Goal: Transaction & Acquisition: Book appointment/travel/reservation

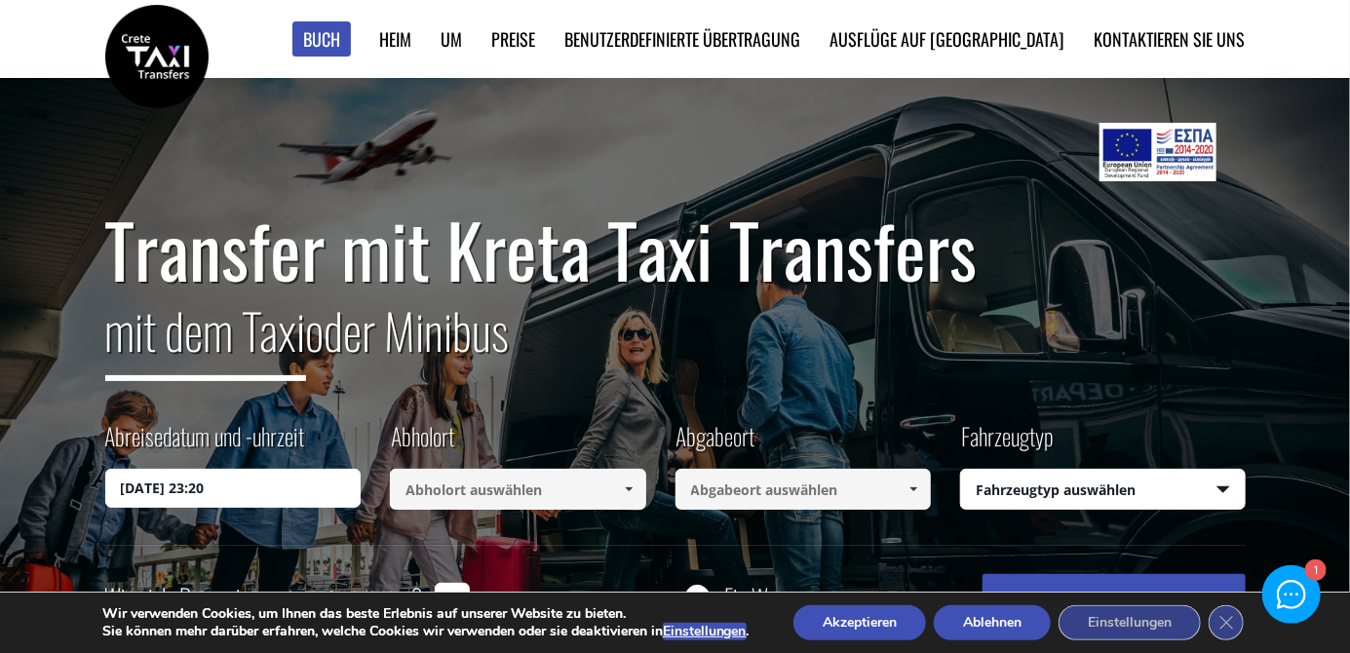
click at [147, 481] on input "[DATE] 23:20" at bounding box center [233, 488] width 256 height 39
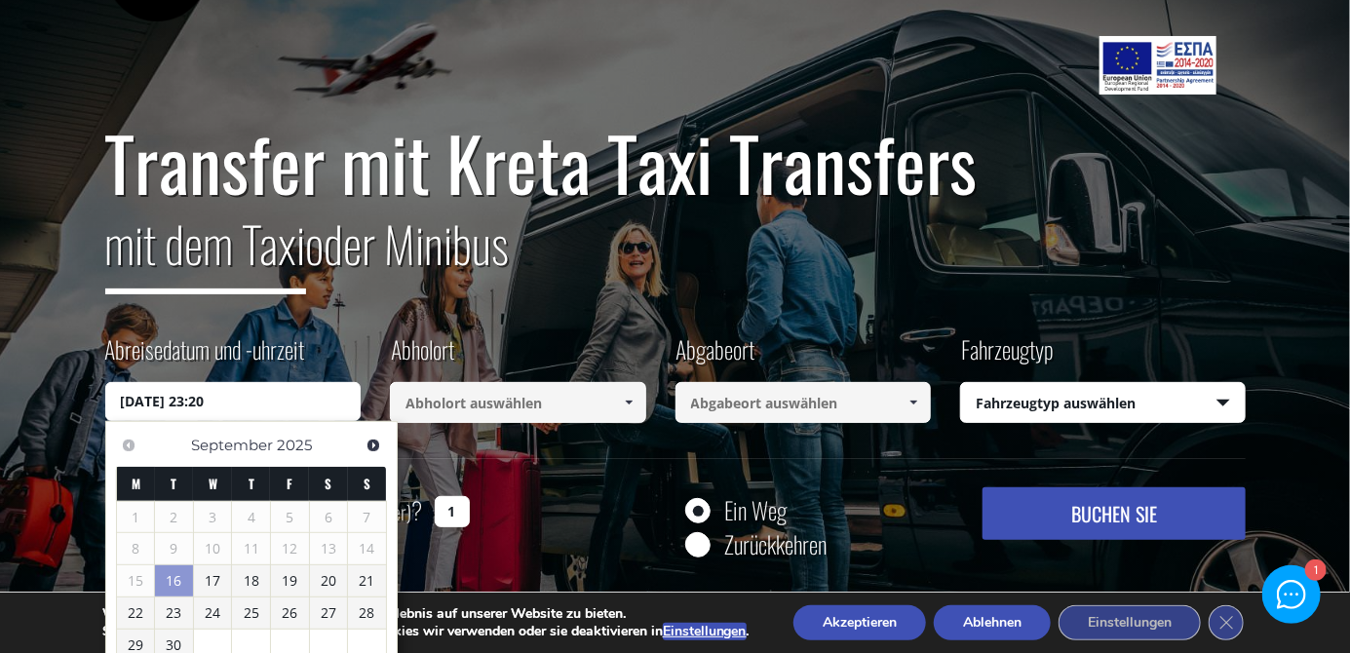
scroll to position [114, 0]
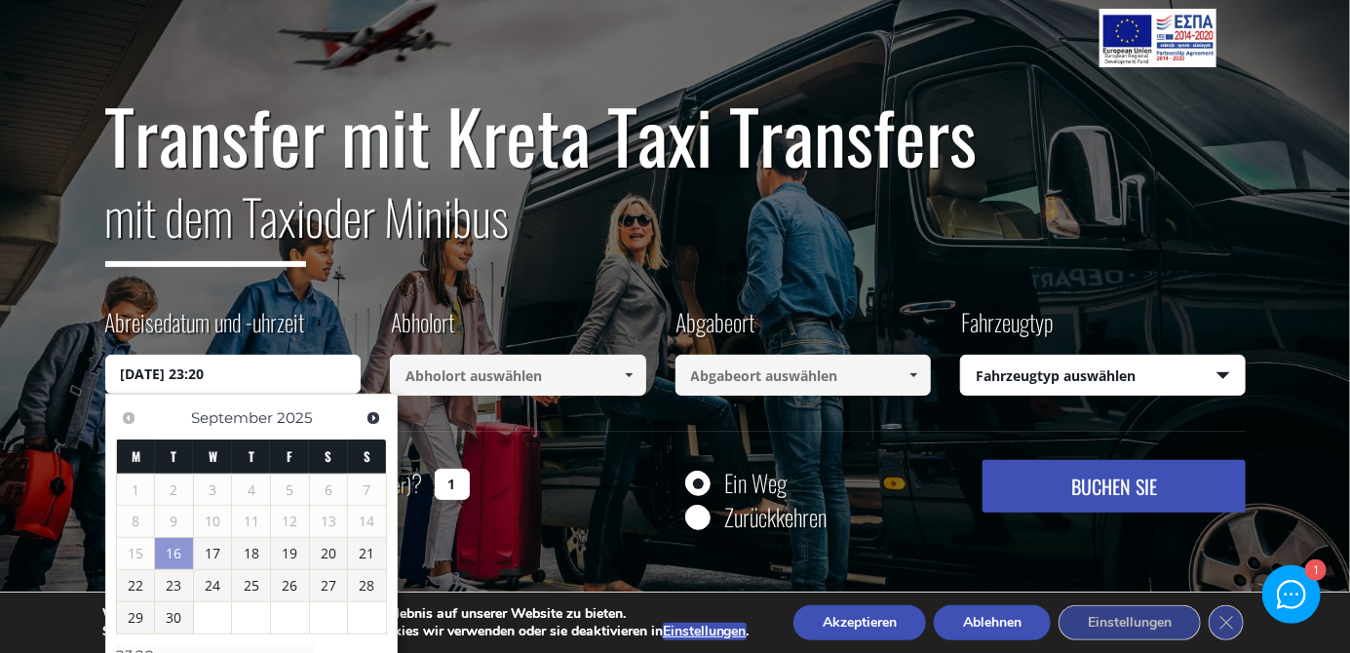
click at [247, 580] on font "25" at bounding box center [252, 585] width 16 height 19
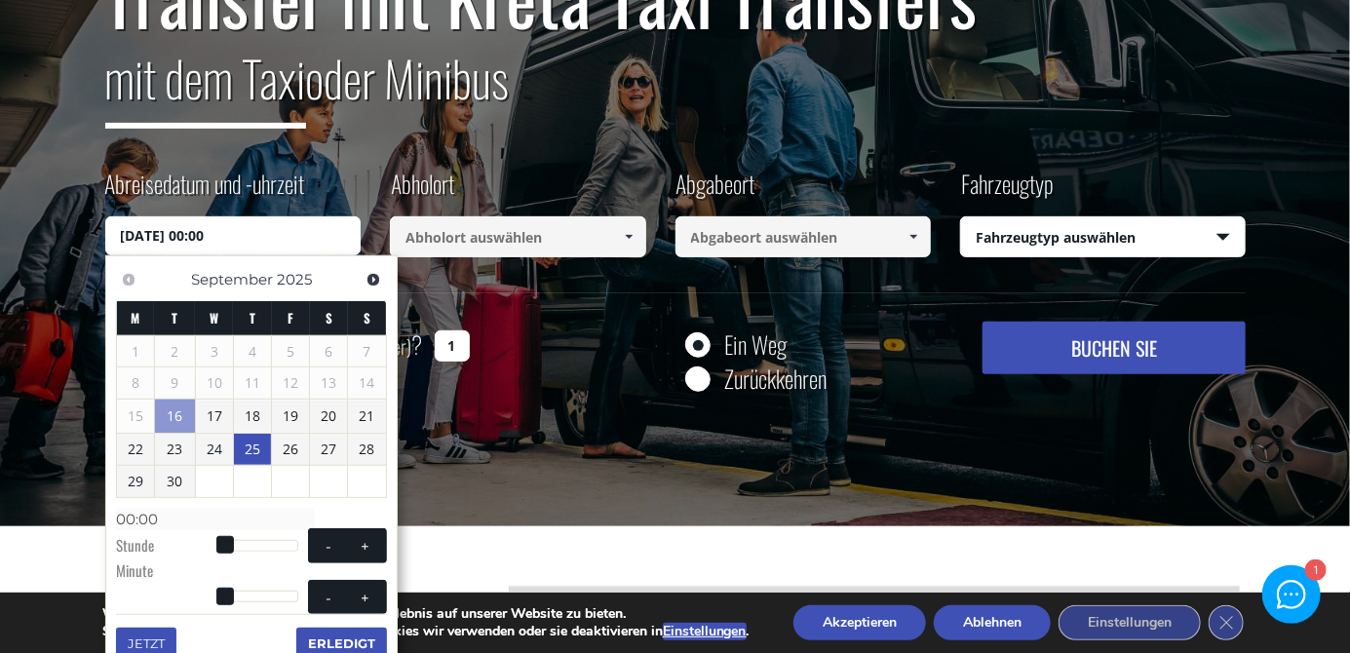
scroll to position [252, 0]
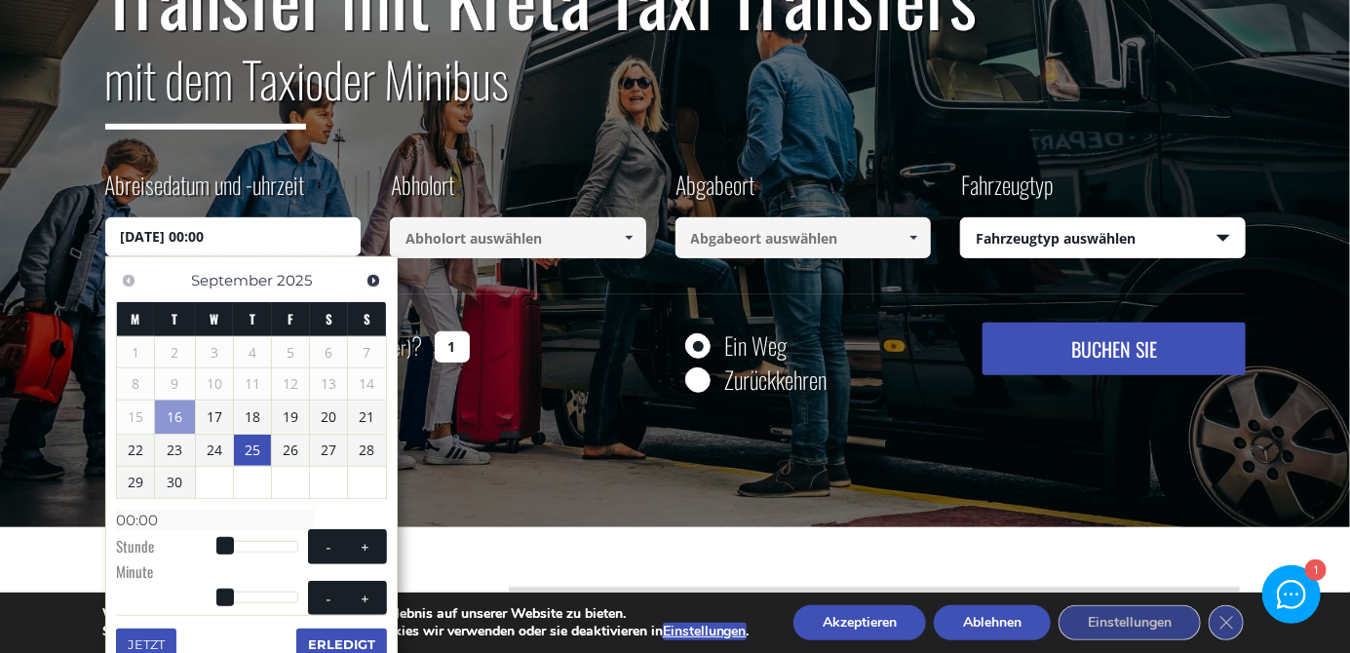
click at [364, 547] on span at bounding box center [365, 547] width 16 height 16
type input "[DATE] 01:00"
type input "01:00"
click at [366, 541] on span at bounding box center [365, 547] width 16 height 16
type input "[DATE] 02:00"
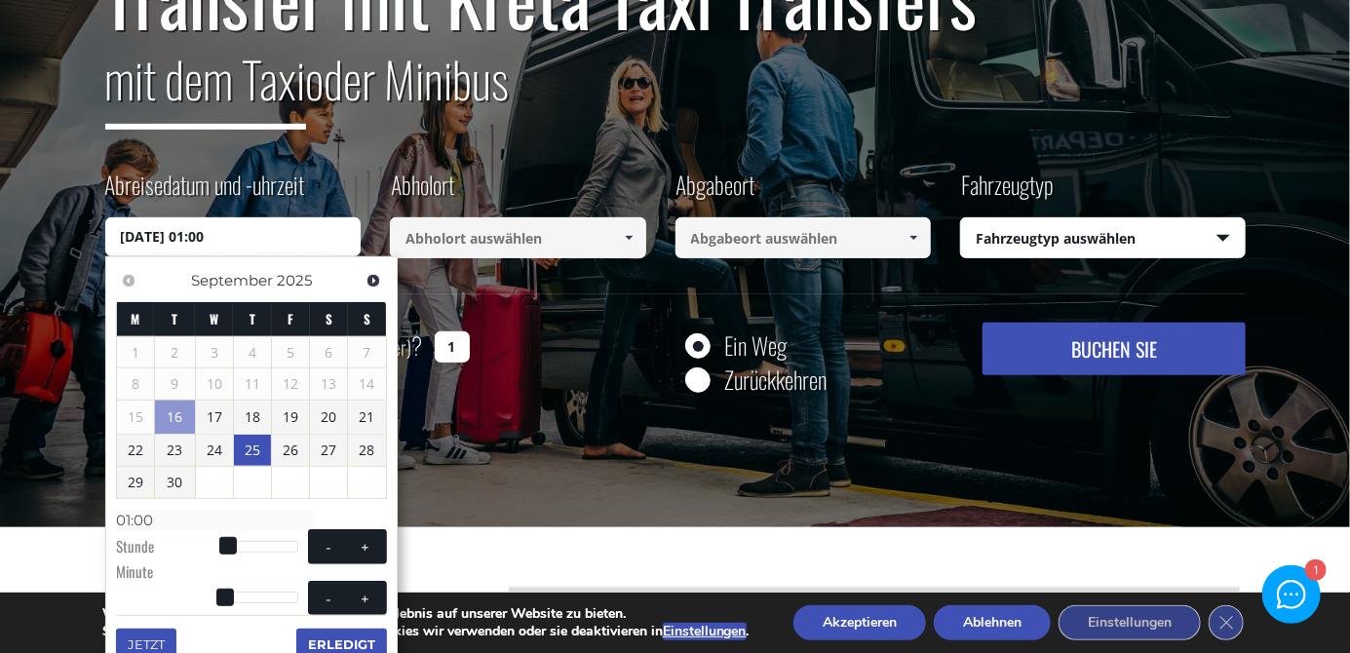
type input "02:00"
click at [360, 544] on span at bounding box center [365, 547] width 16 height 16
click at [352, 540] on button "+" at bounding box center [364, 546] width 35 height 20
type input "[DATE] 04:00"
type input "04:00"
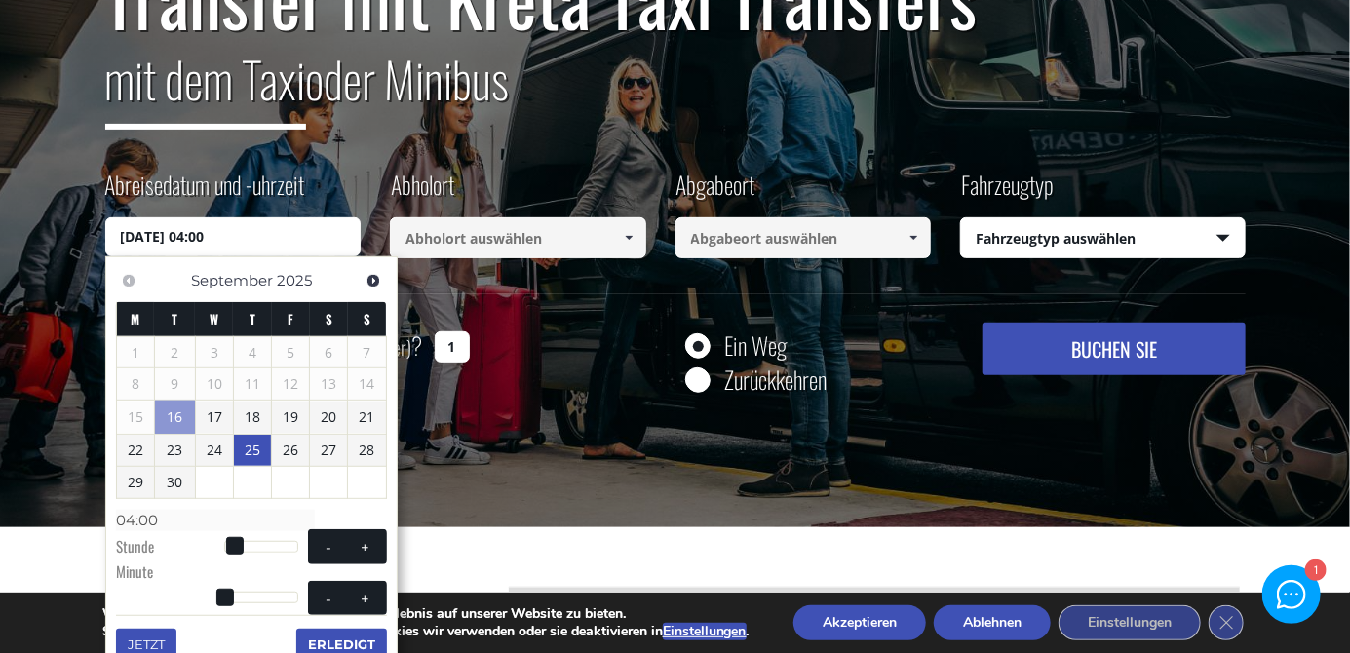
click at [355, 537] on button "+" at bounding box center [364, 546] width 35 height 20
type input "[DATE] 05:00"
type input "05:00"
click at [356, 537] on button "+" at bounding box center [364, 546] width 35 height 20
type input "[DATE] 06:00"
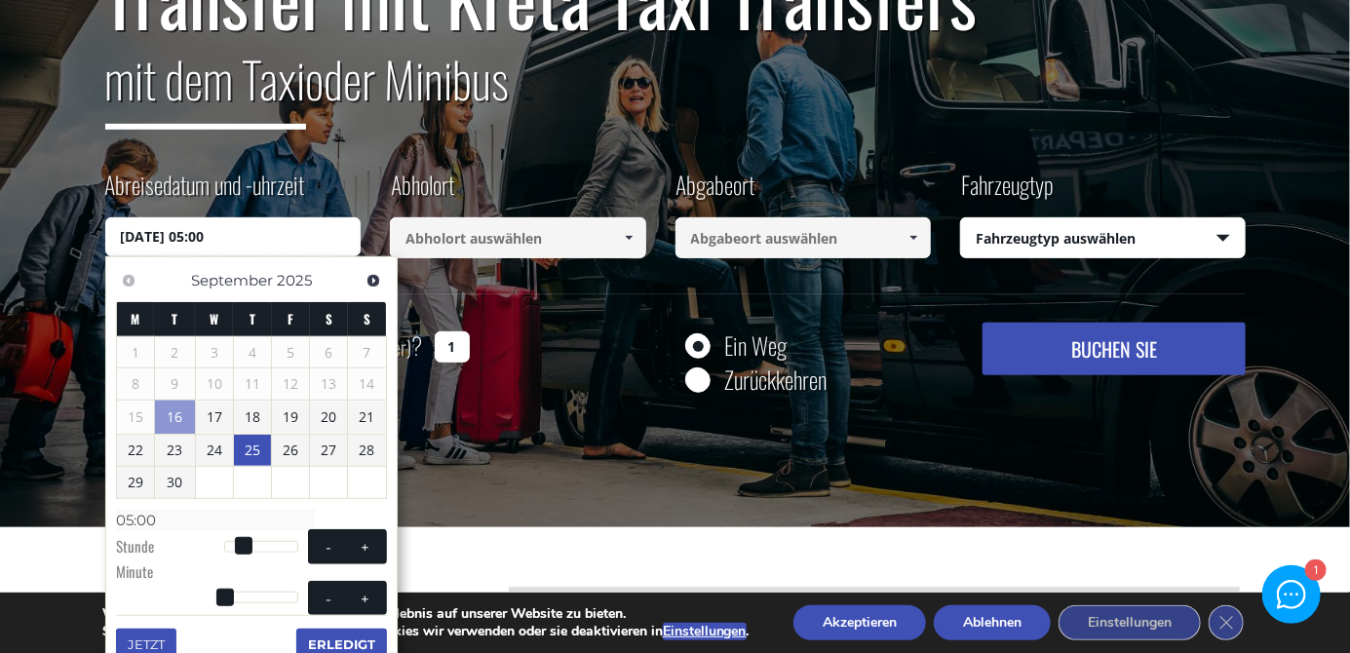
type input "06:00"
click at [356, 538] on button "+" at bounding box center [364, 546] width 35 height 20
type input "[DATE] 07:00"
type input "07:00"
click at [363, 543] on span at bounding box center [365, 547] width 16 height 16
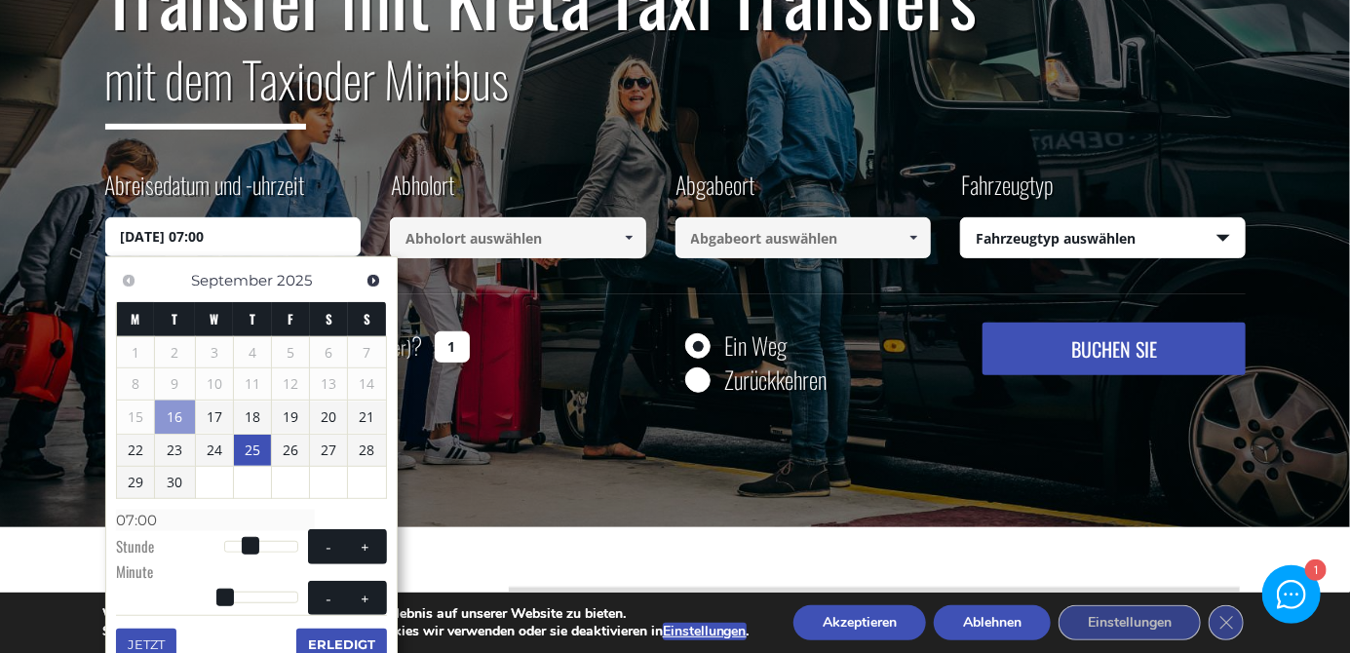
type input "[DATE] 08:00"
type input "08:00"
click at [363, 543] on span at bounding box center [365, 547] width 16 height 16
type input "[DATE] 09:00"
type input "09:00"
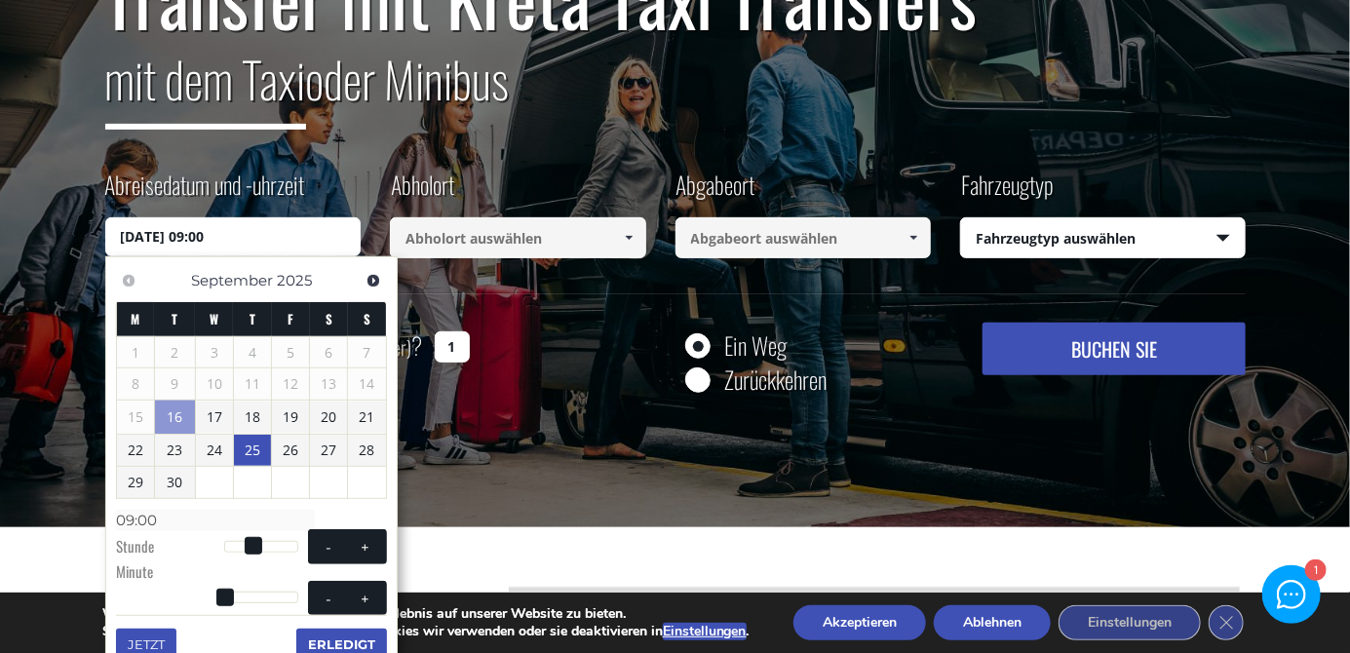
click at [358, 551] on span at bounding box center [365, 547] width 16 height 16
type input "[DATE] 10:00"
type input "10:00"
click at [345, 651] on button "Erledigt" at bounding box center [341, 644] width 91 height 31
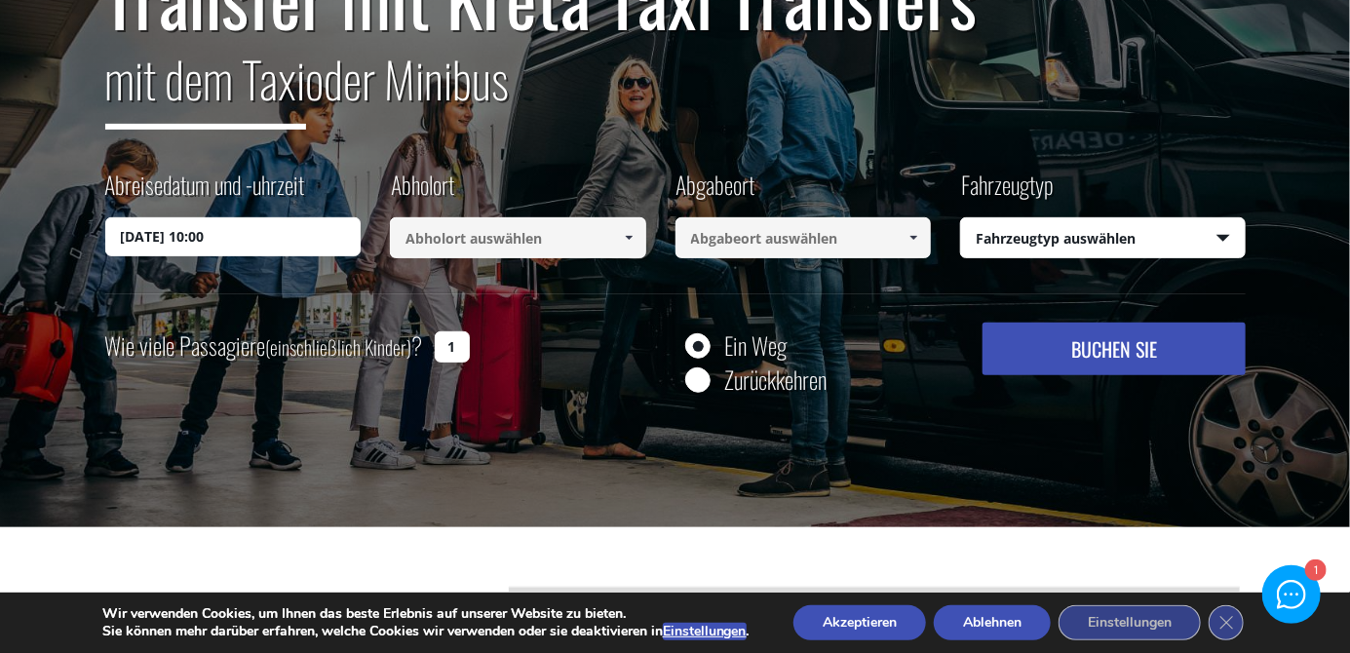
click at [639, 227] on link at bounding box center [628, 237] width 32 height 41
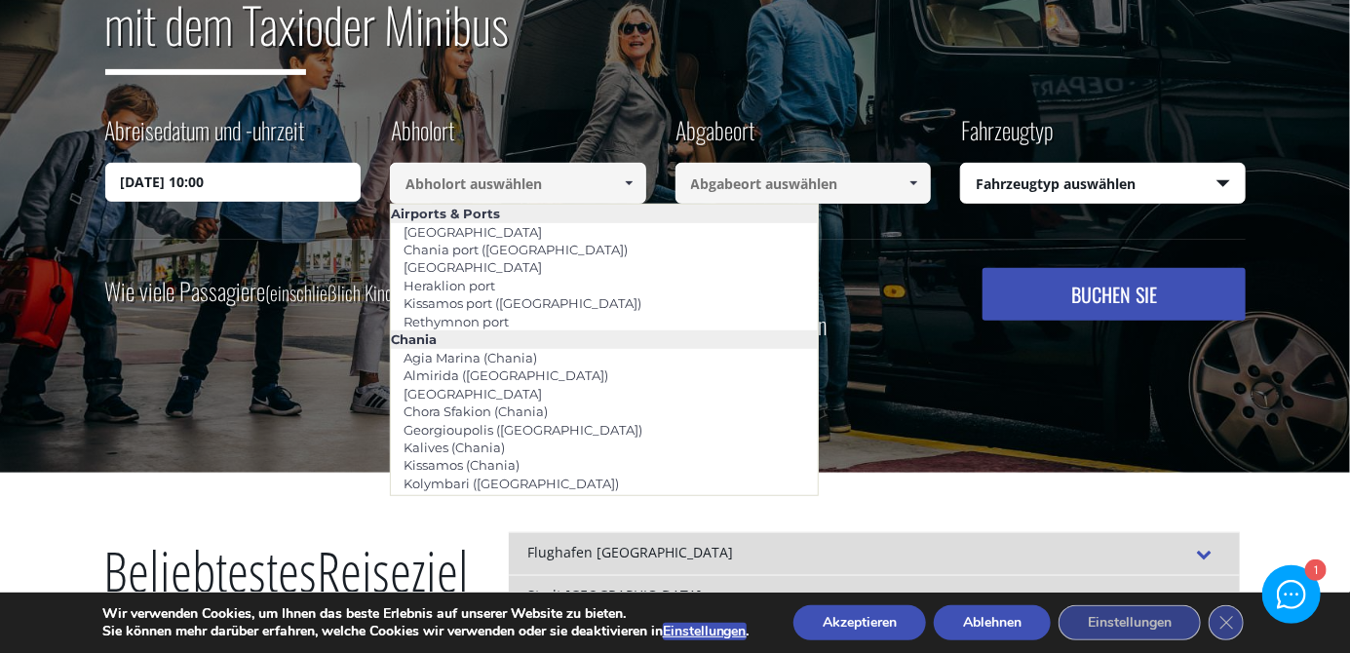
scroll to position [345, 0]
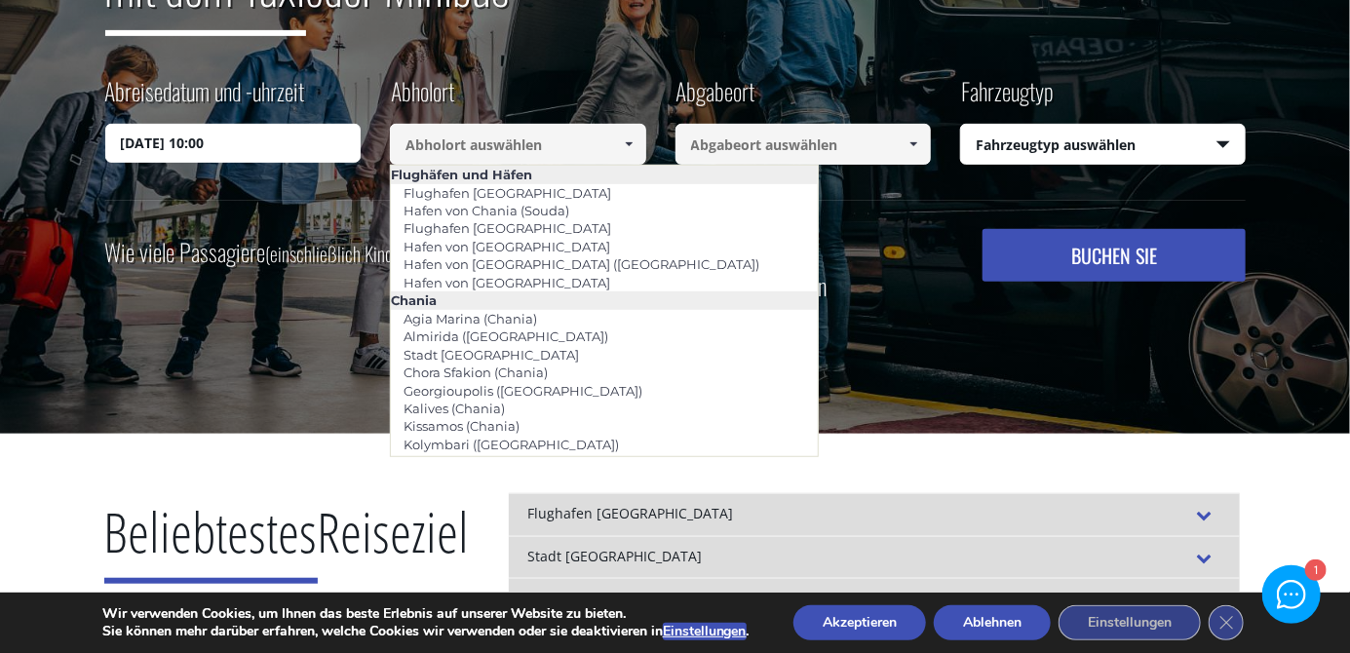
click at [483, 186] on font "Flughafen [GEOGRAPHIC_DATA]" at bounding box center [508, 193] width 208 height 16
type input "[GEOGRAPHIC_DATA]"
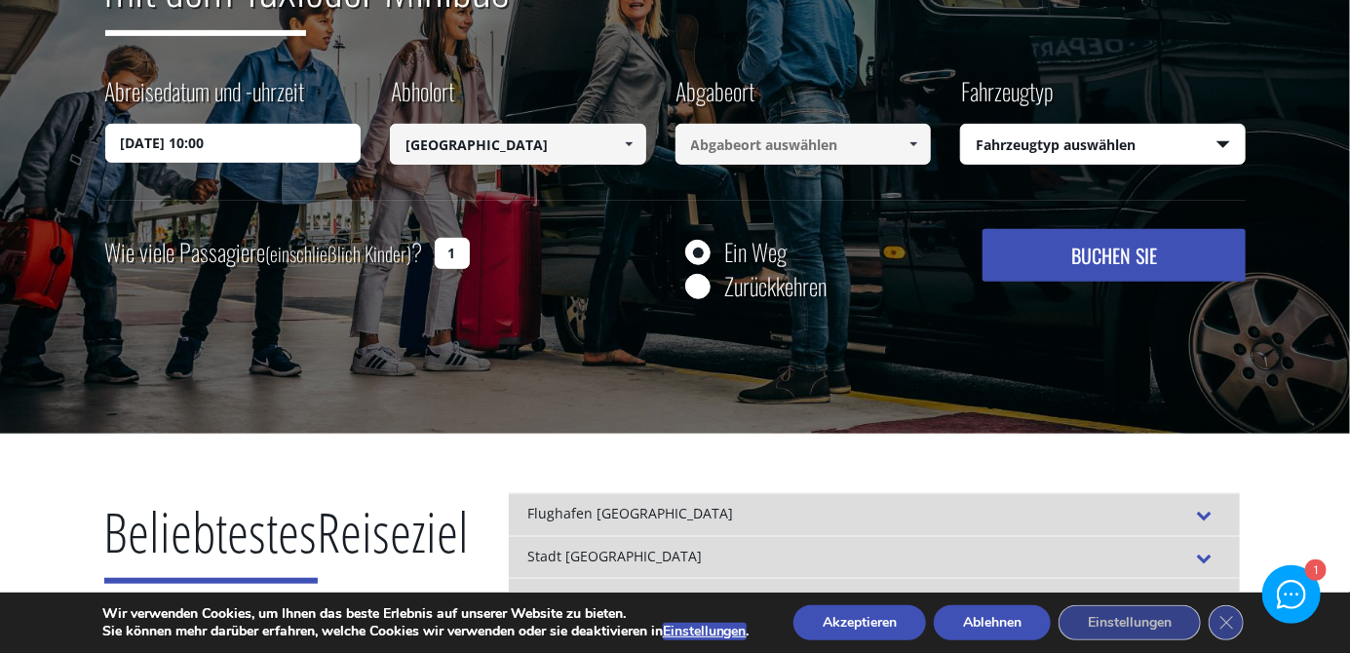
click at [912, 150] on span at bounding box center [914, 144] width 16 height 16
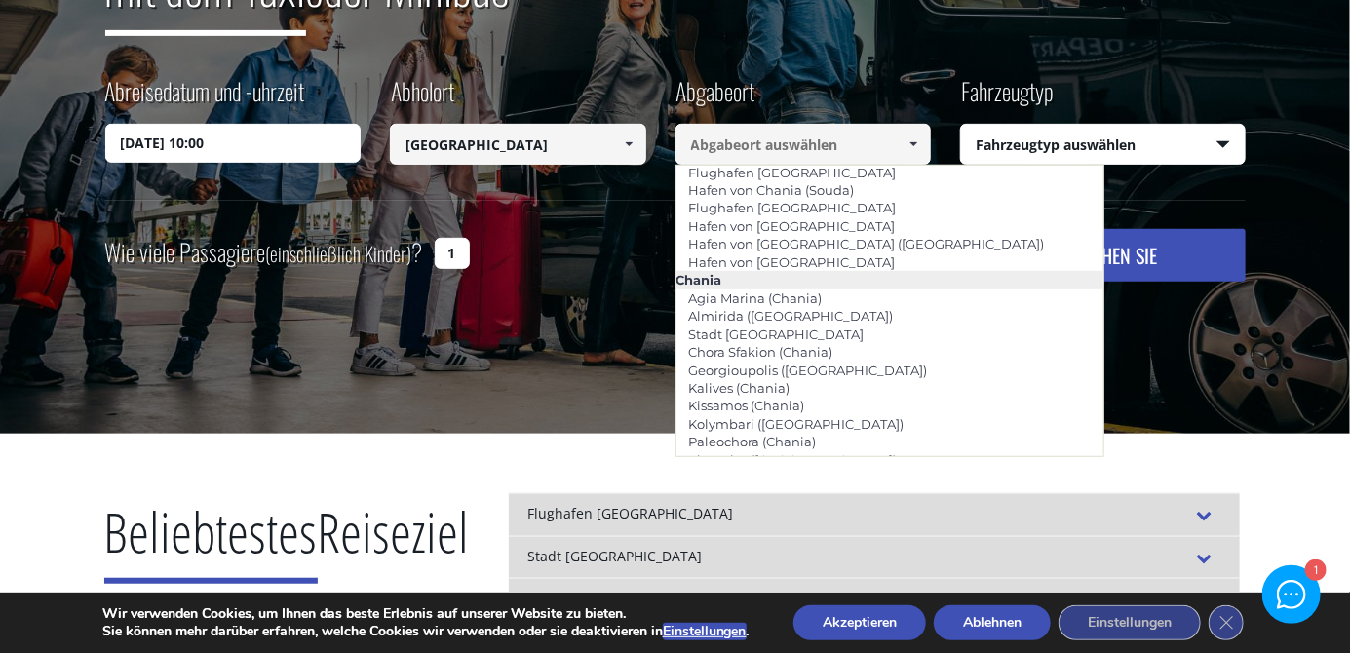
scroll to position [19, 0]
click at [801, 264] on font "Hafen von [GEOGRAPHIC_DATA]" at bounding box center [792, 264] width 207 height 16
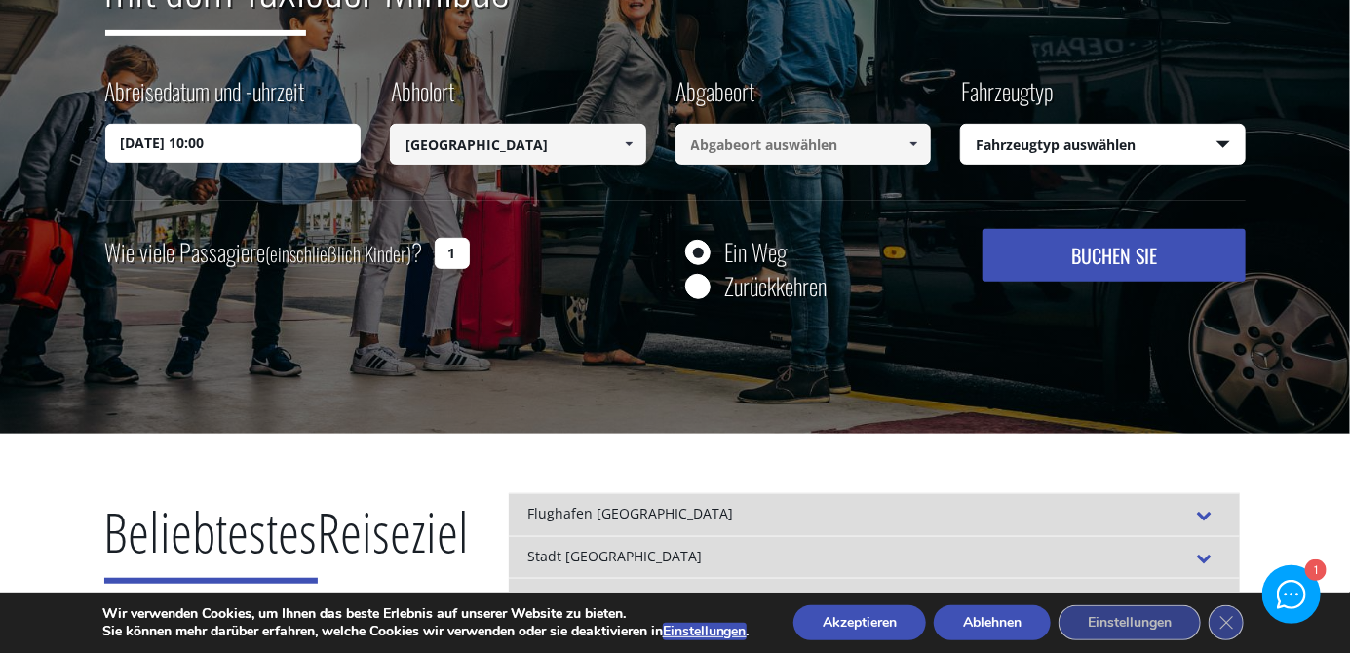
type input "Rethymnon port"
click at [1217, 145] on select "Fahrzeugtyp auswählen Taxi (4 Passagiere) Mercedes E-Klasse Mini Van (7 Passagi…" at bounding box center [1103, 145] width 284 height 41
select select "540"
click at [961, 125] on select "Fahrzeugtyp auswählen Taxi (4 Passagiere) Mercedes E-Klasse Mini Van (7 Passagi…" at bounding box center [1103, 145] width 284 height 41
click at [451, 256] on input "1" at bounding box center [452, 253] width 35 height 31
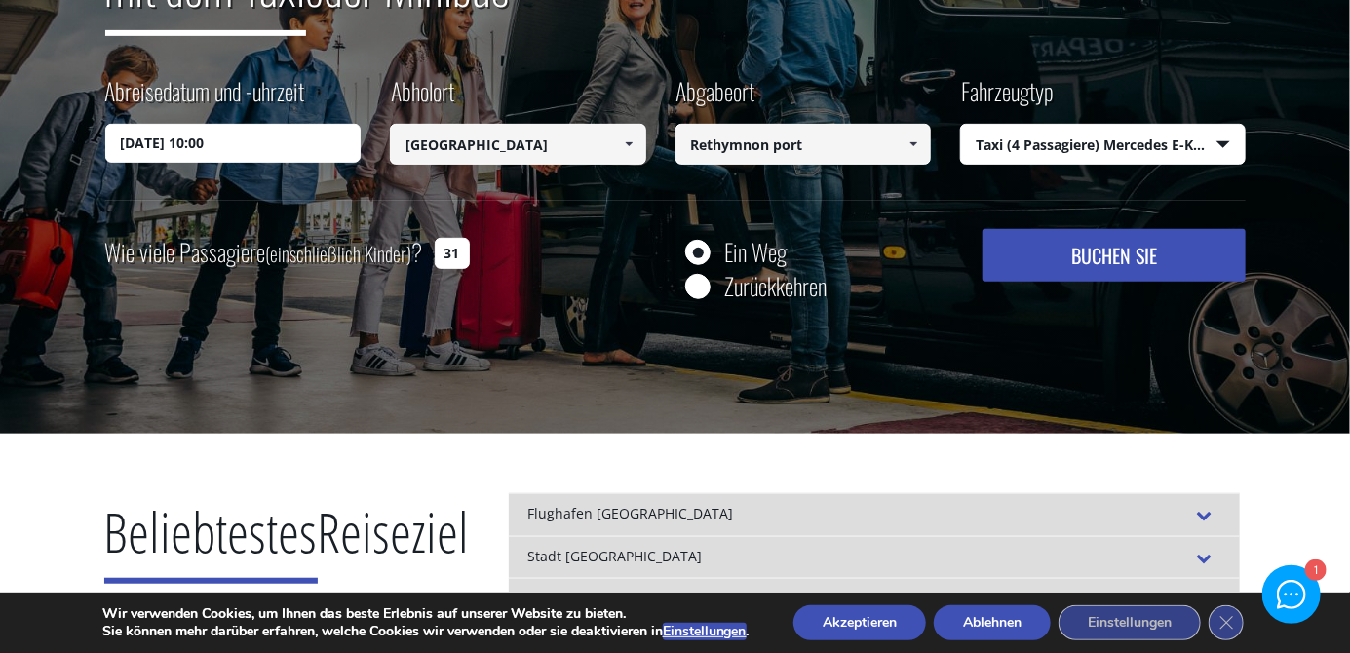
click at [983, 229] on button "BUCHEN SIE" at bounding box center [1114, 255] width 262 height 53
click at [462, 251] on input "31" at bounding box center [452, 253] width 35 height 31
type input "3"
click at [1145, 256] on font "BUCHEN SIE" at bounding box center [1114, 255] width 86 height 29
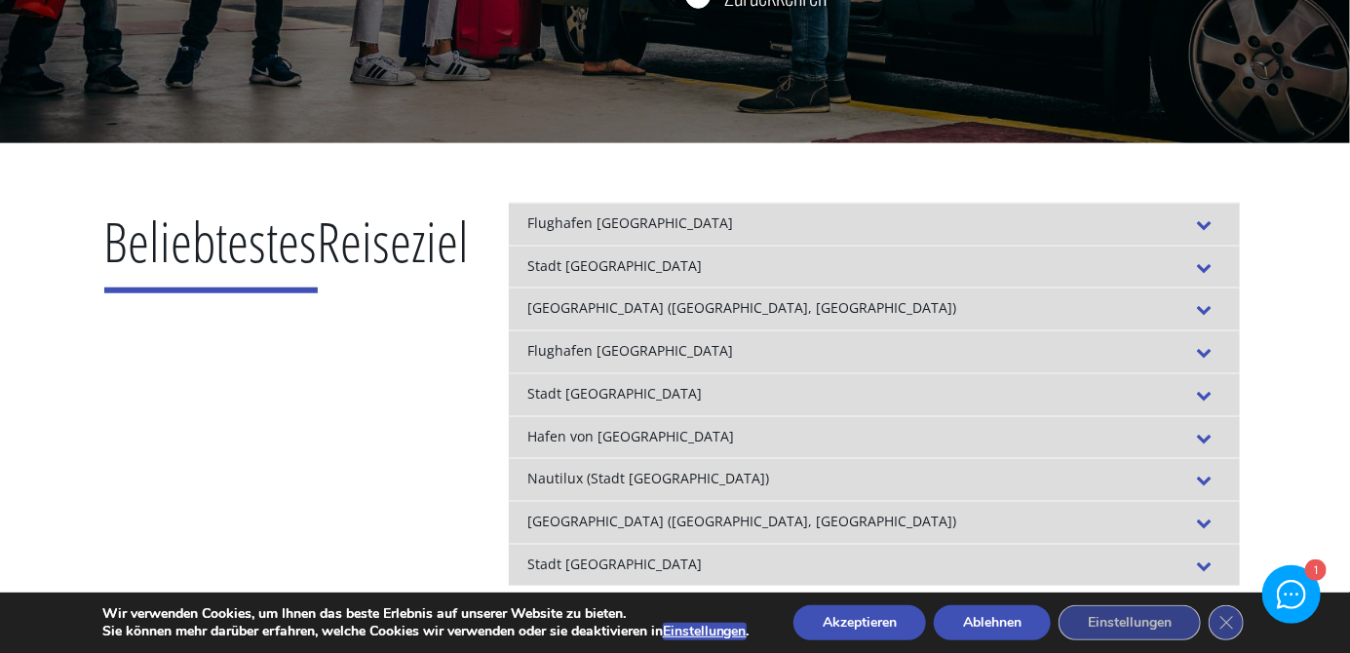
scroll to position [654, 0]
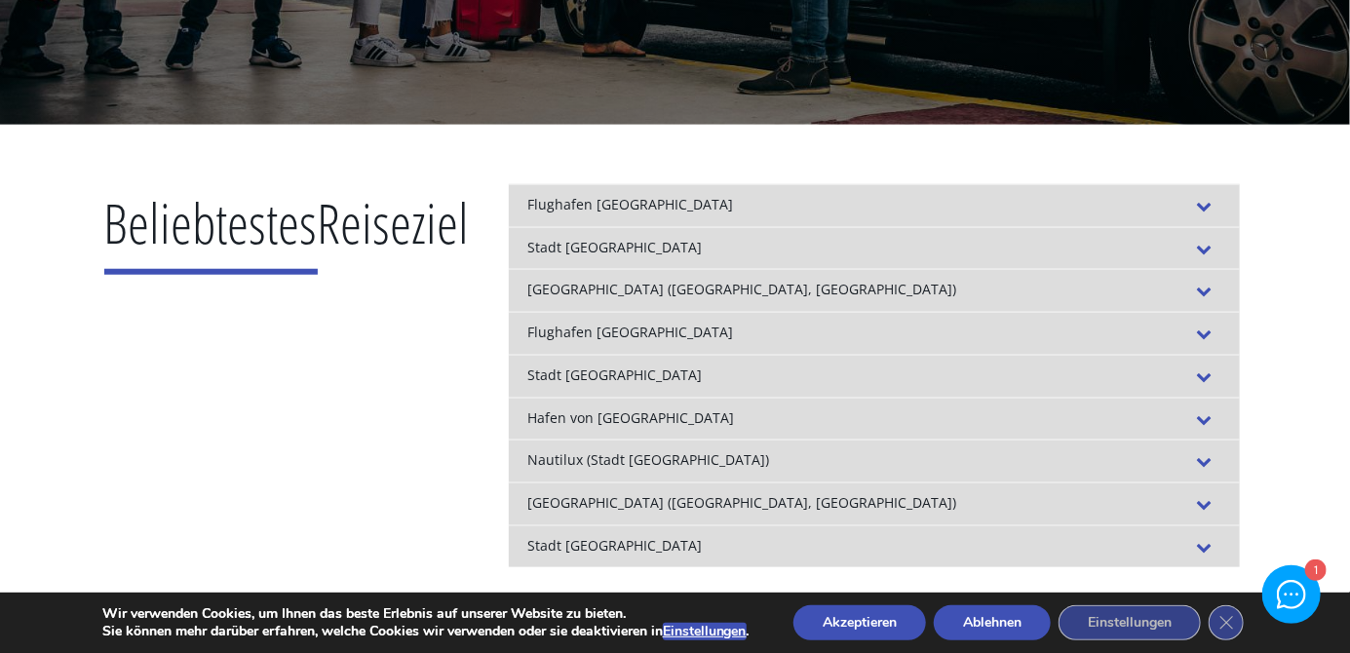
click at [593, 542] on font "Stadt [GEOGRAPHIC_DATA]" at bounding box center [615, 545] width 174 height 19
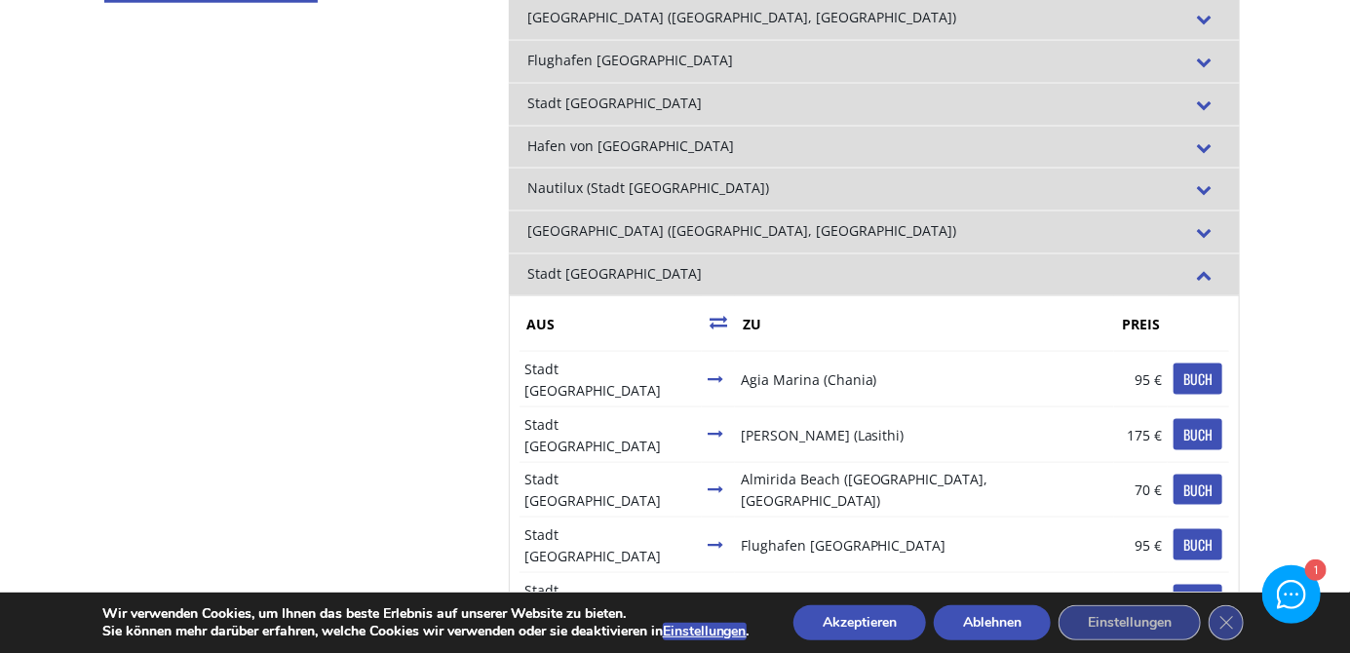
scroll to position [967, 0]
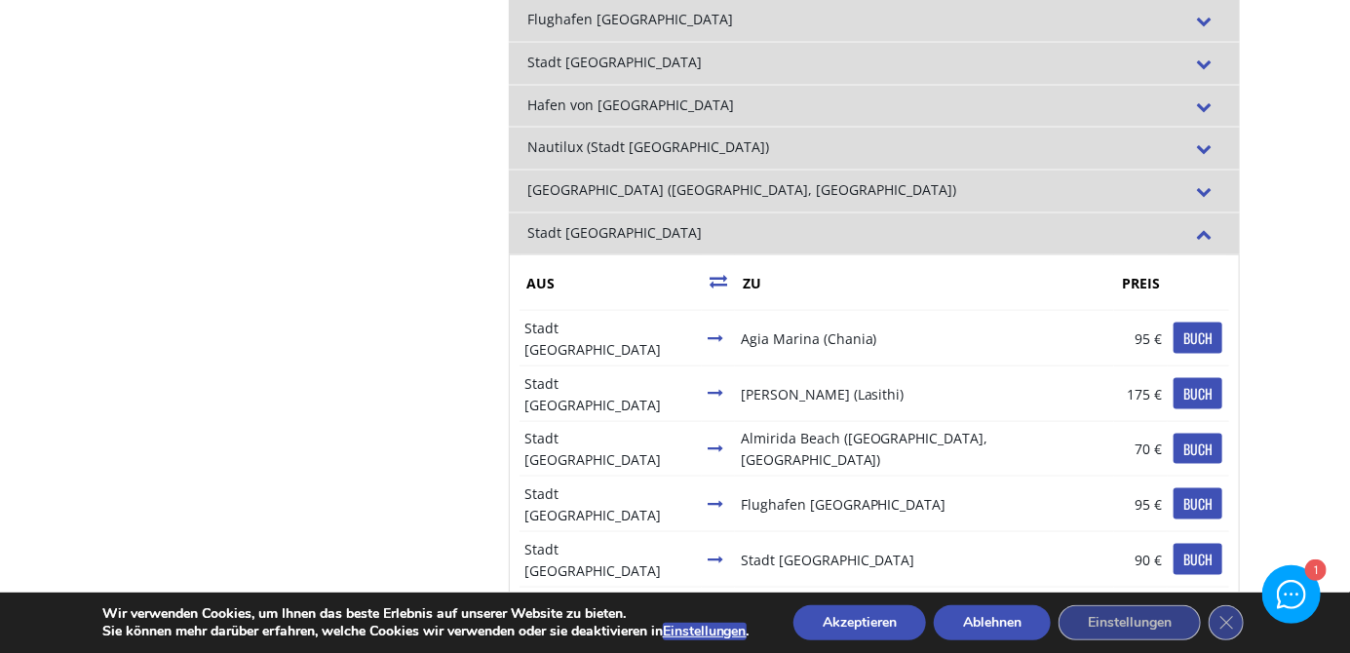
click at [1183, 549] on font "BUCH" at bounding box center [1197, 559] width 29 height 20
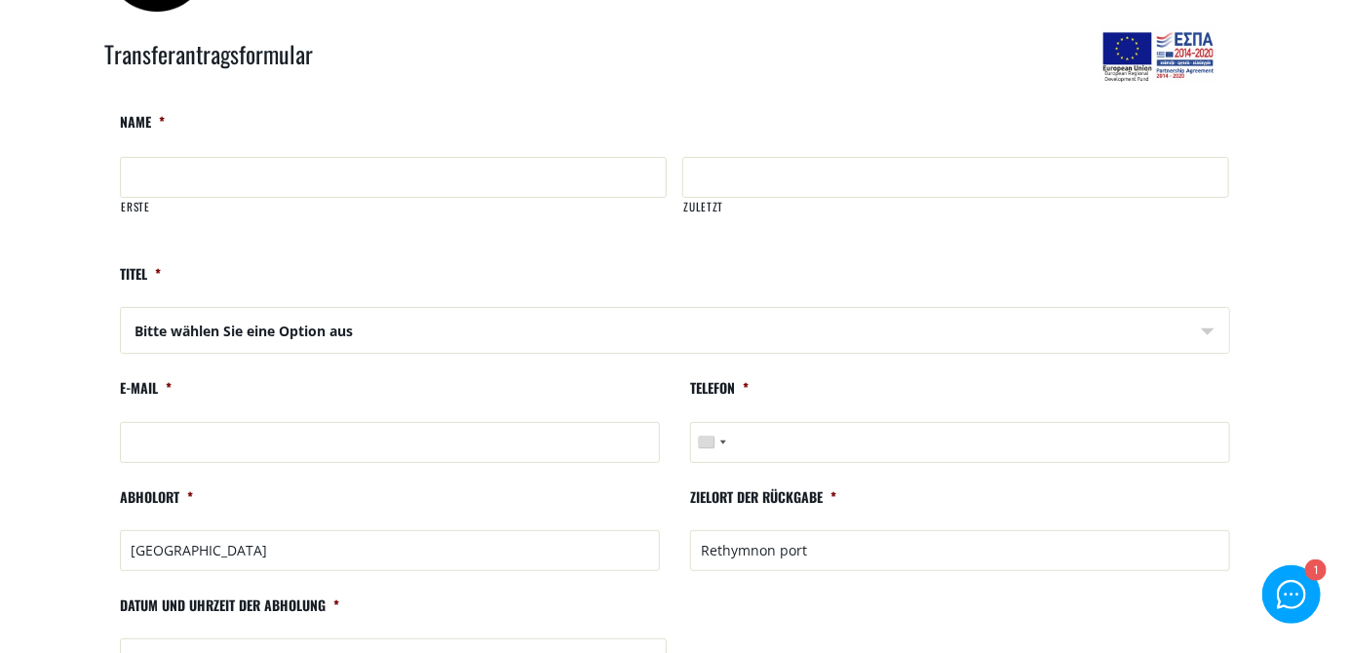
scroll to position [97, 0]
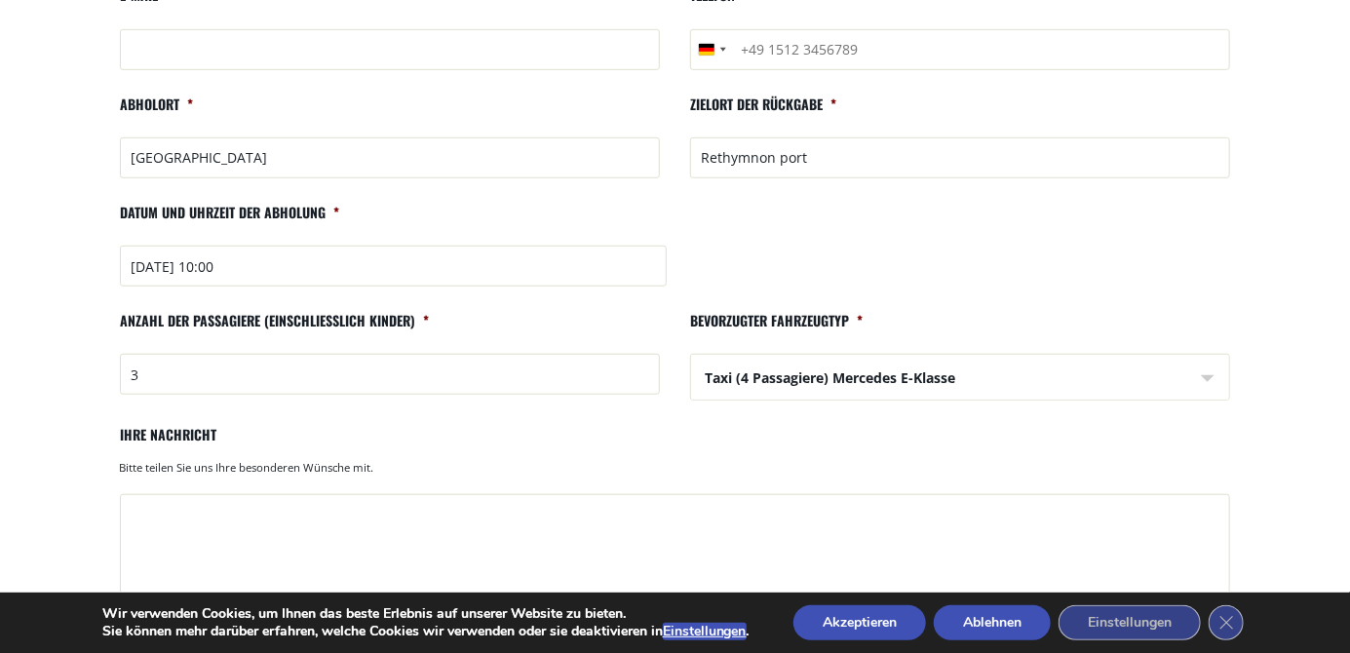
scroll to position [456, 0]
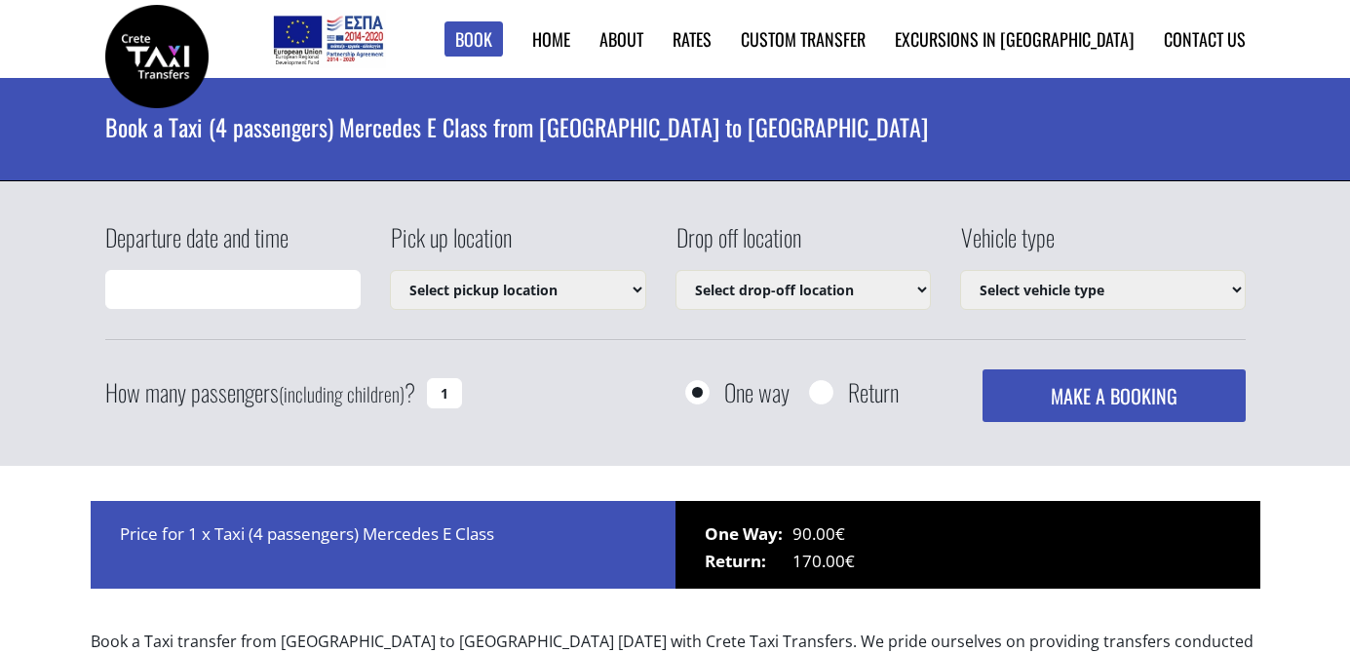
type input "[DATE] 23:22"
select select "540"
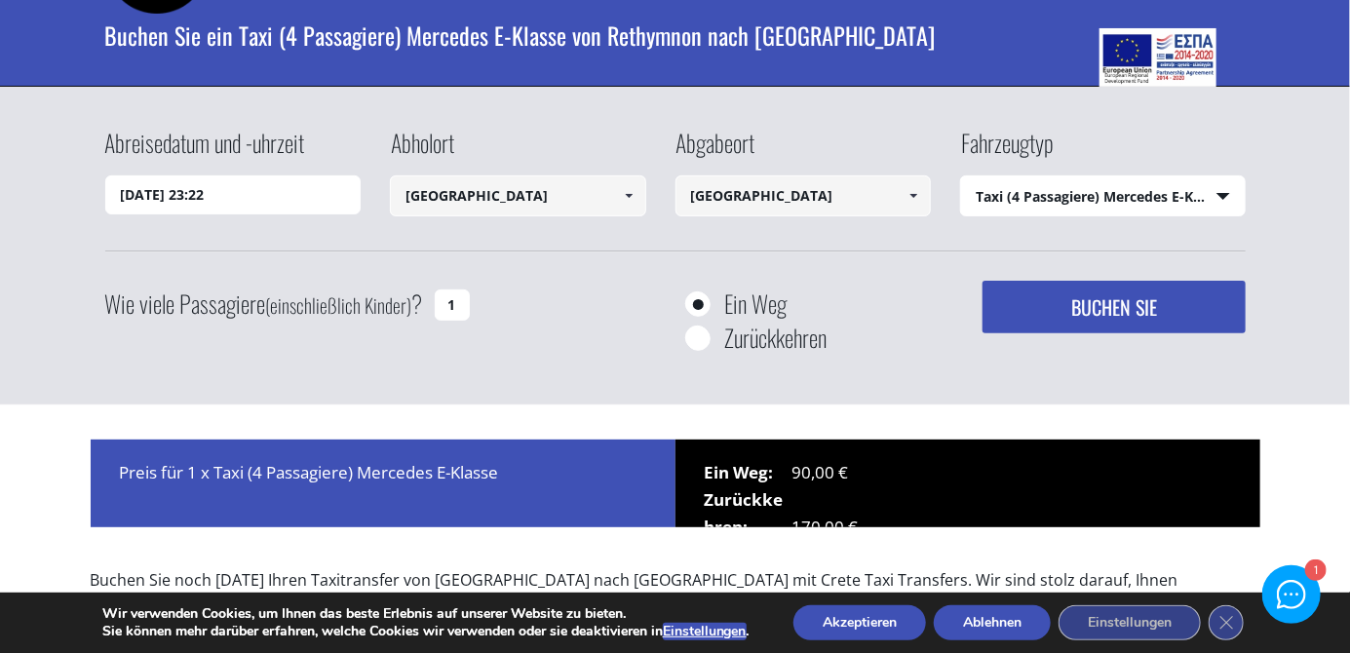
scroll to position [96, 0]
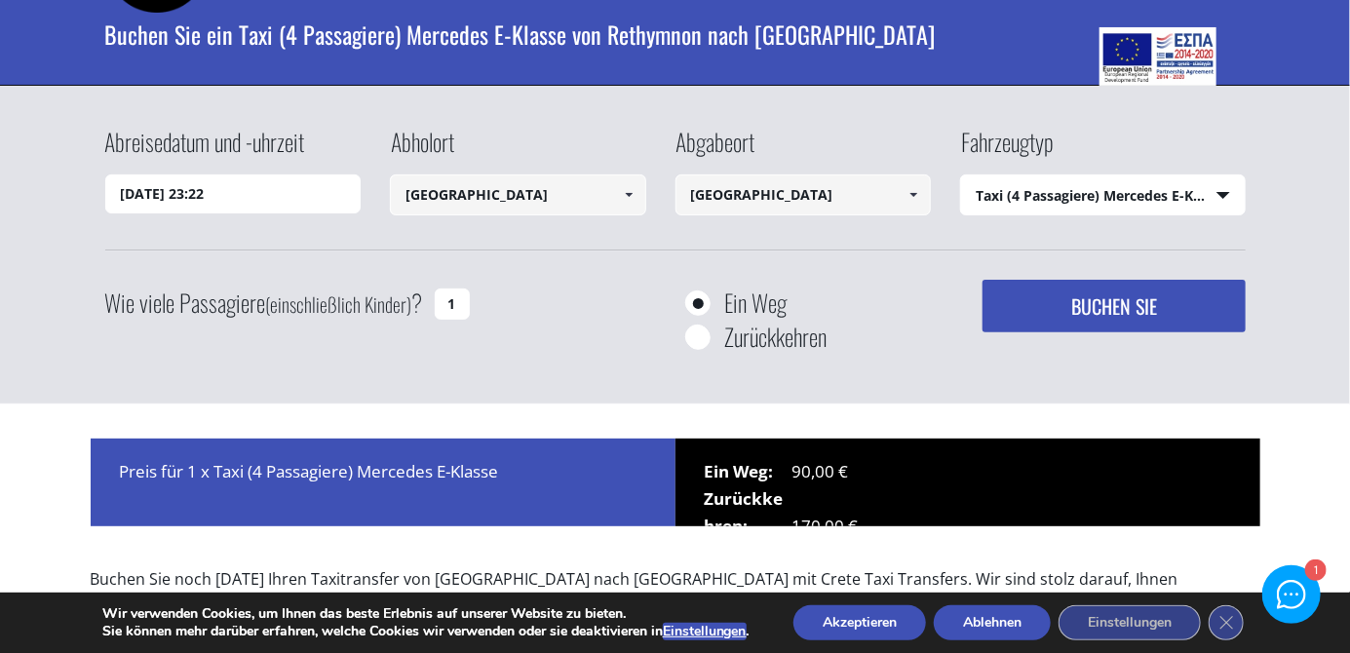
click at [844, 632] on font "Akzeptieren" at bounding box center [860, 622] width 74 height 19
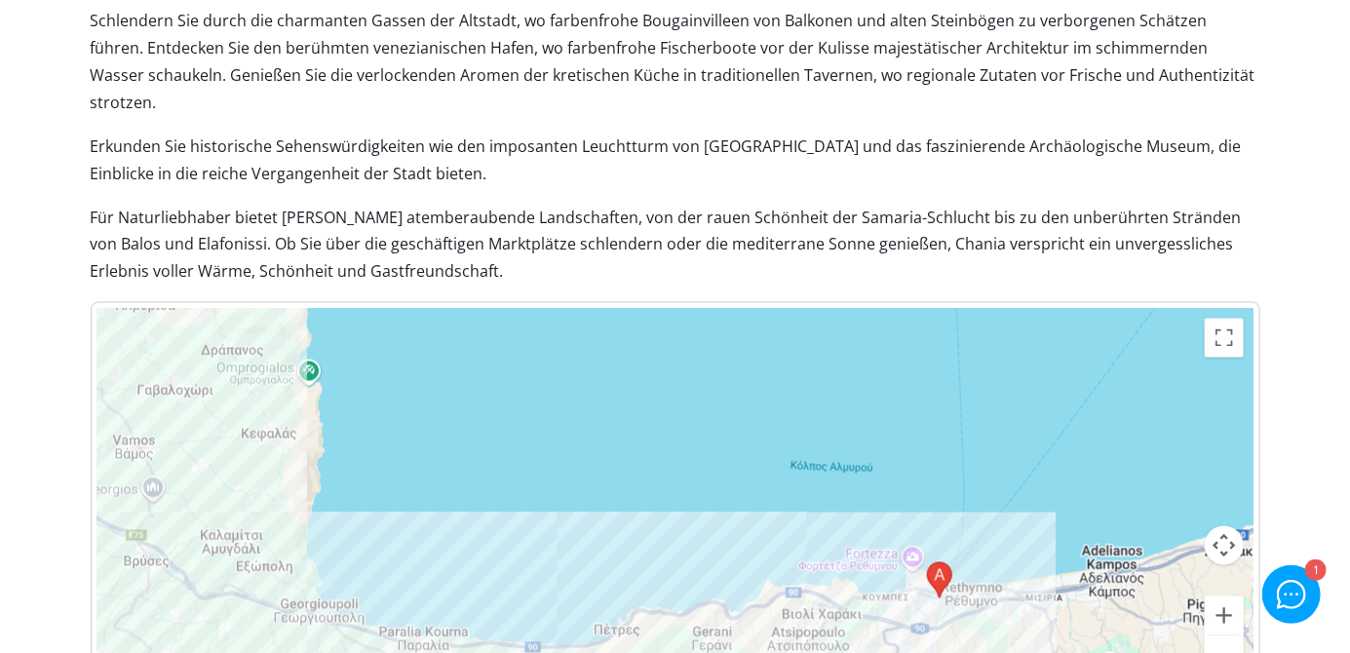
scroll to position [1497, 0]
